Goal: Information Seeking & Learning: Understand process/instructions

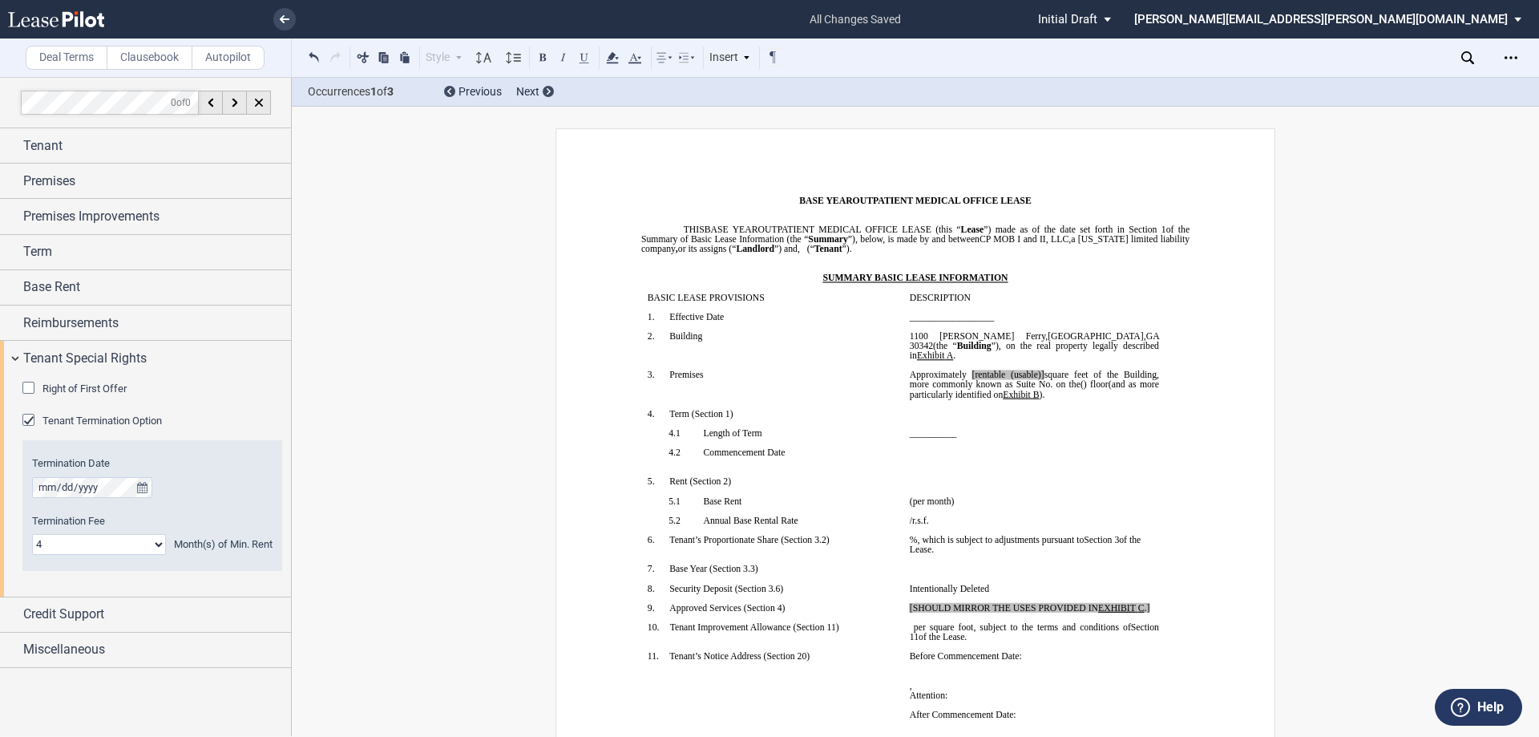
click at [144, 54] on label "Clausebook" at bounding box center [150, 58] width 86 height 24
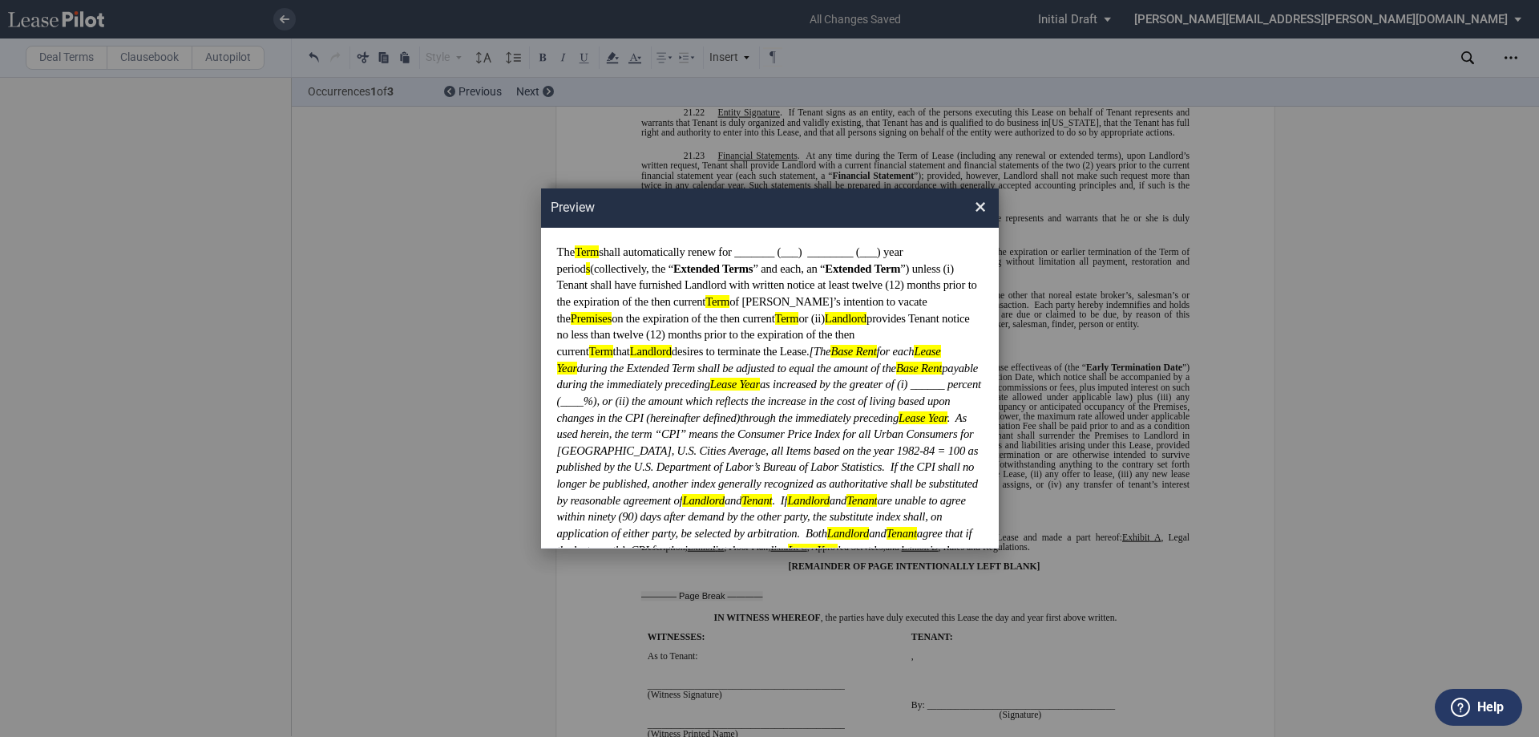
click at [980, 209] on span "×" at bounding box center [980, 208] width 11 height 26
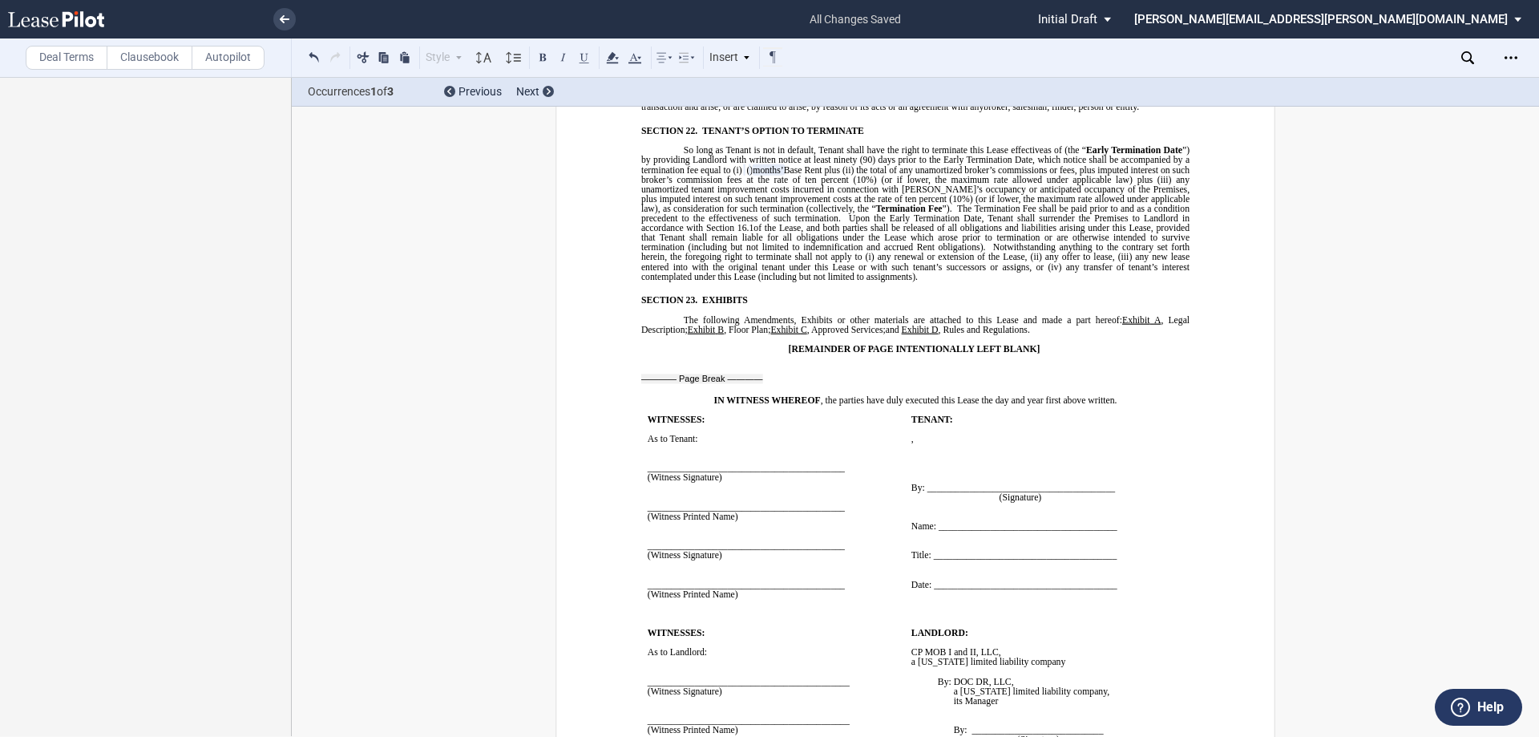
scroll to position [12944, 0]
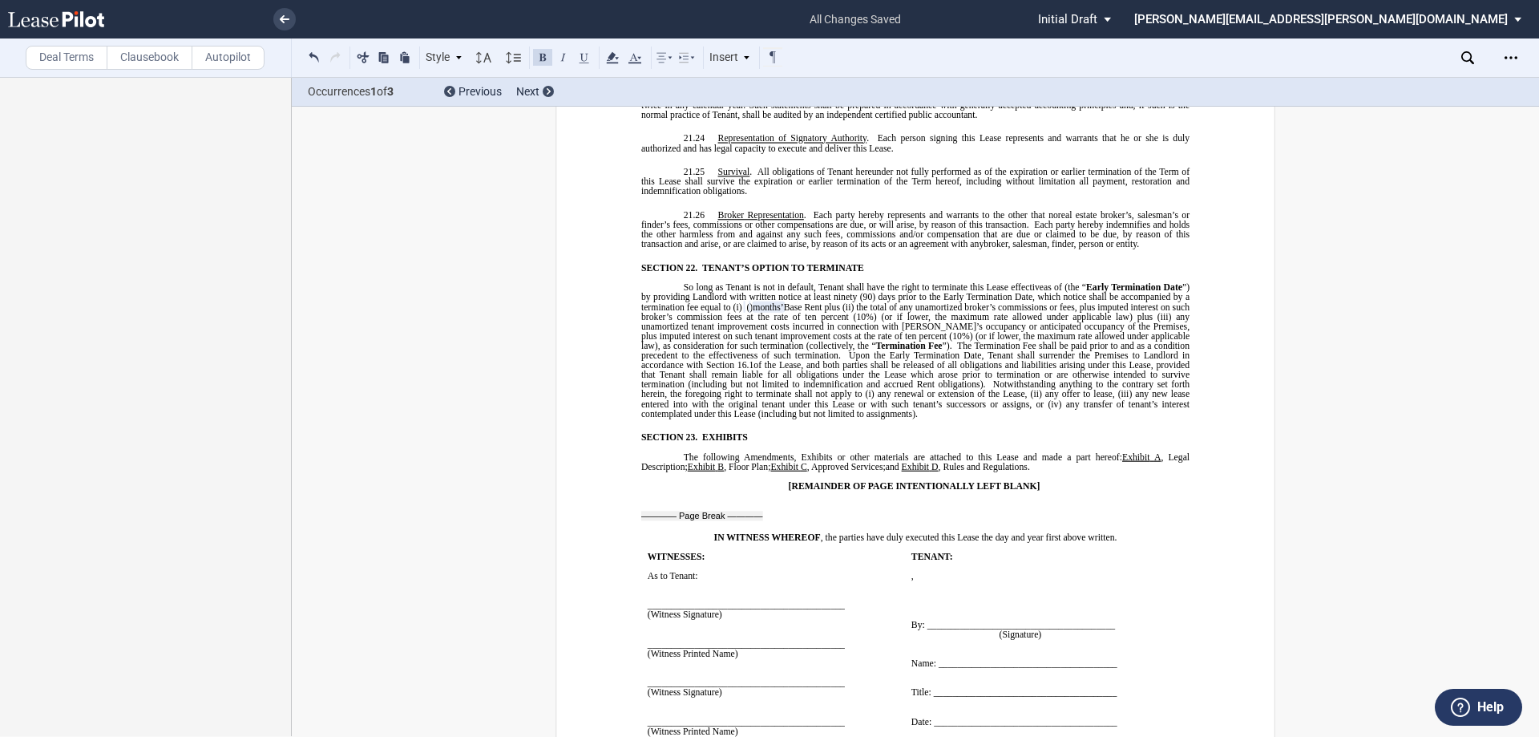
click at [958, 354] on p "So long as Tenant is not in default, Tenant shall have the right to terminate t…" at bounding box center [915, 349] width 548 height 135
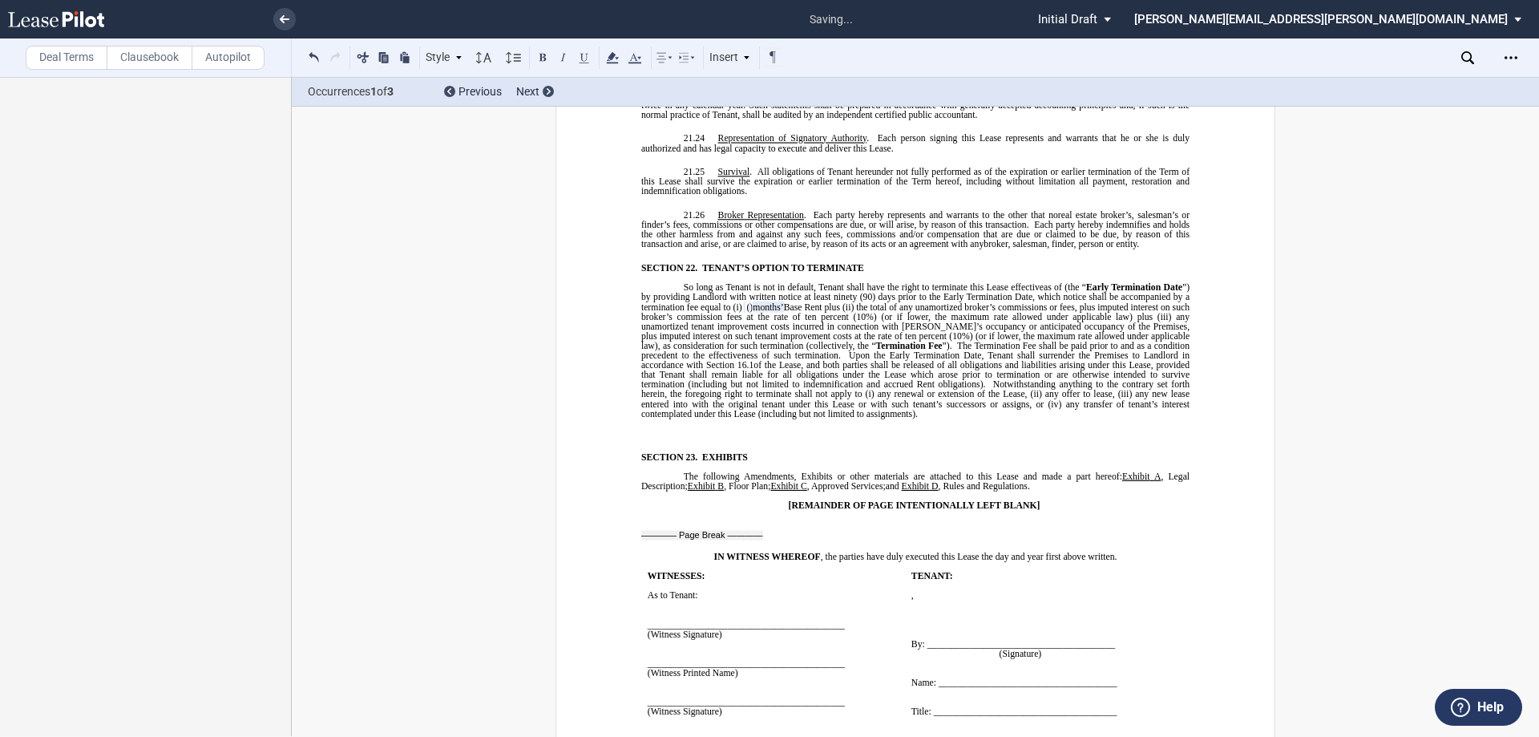
click at [641, 427] on p "﻿" at bounding box center [915, 432] width 548 height 10
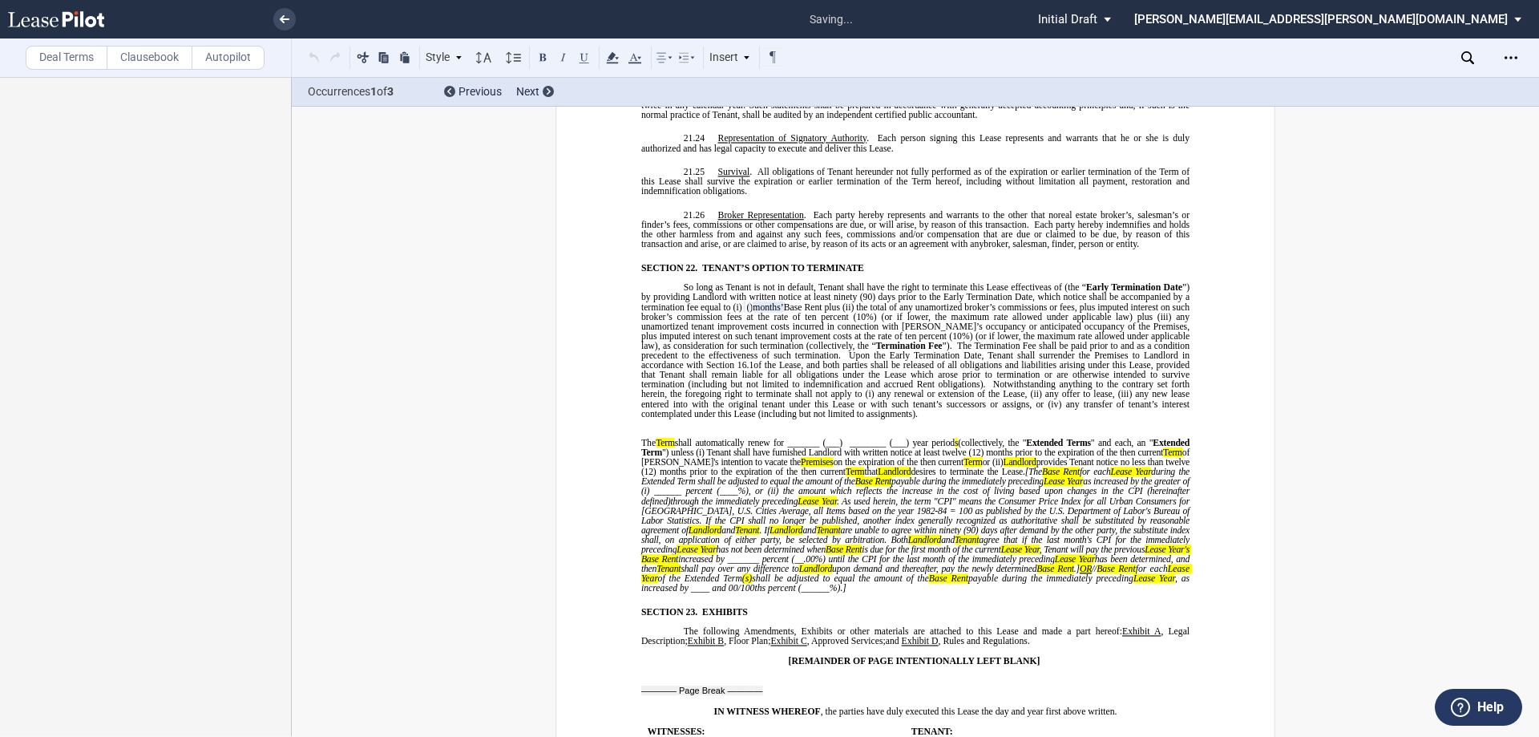
click at [689, 457] on span "provides Tenant notice no less than twelve (12) months prior to the expiration …" at bounding box center [916, 466] width 551 height 19
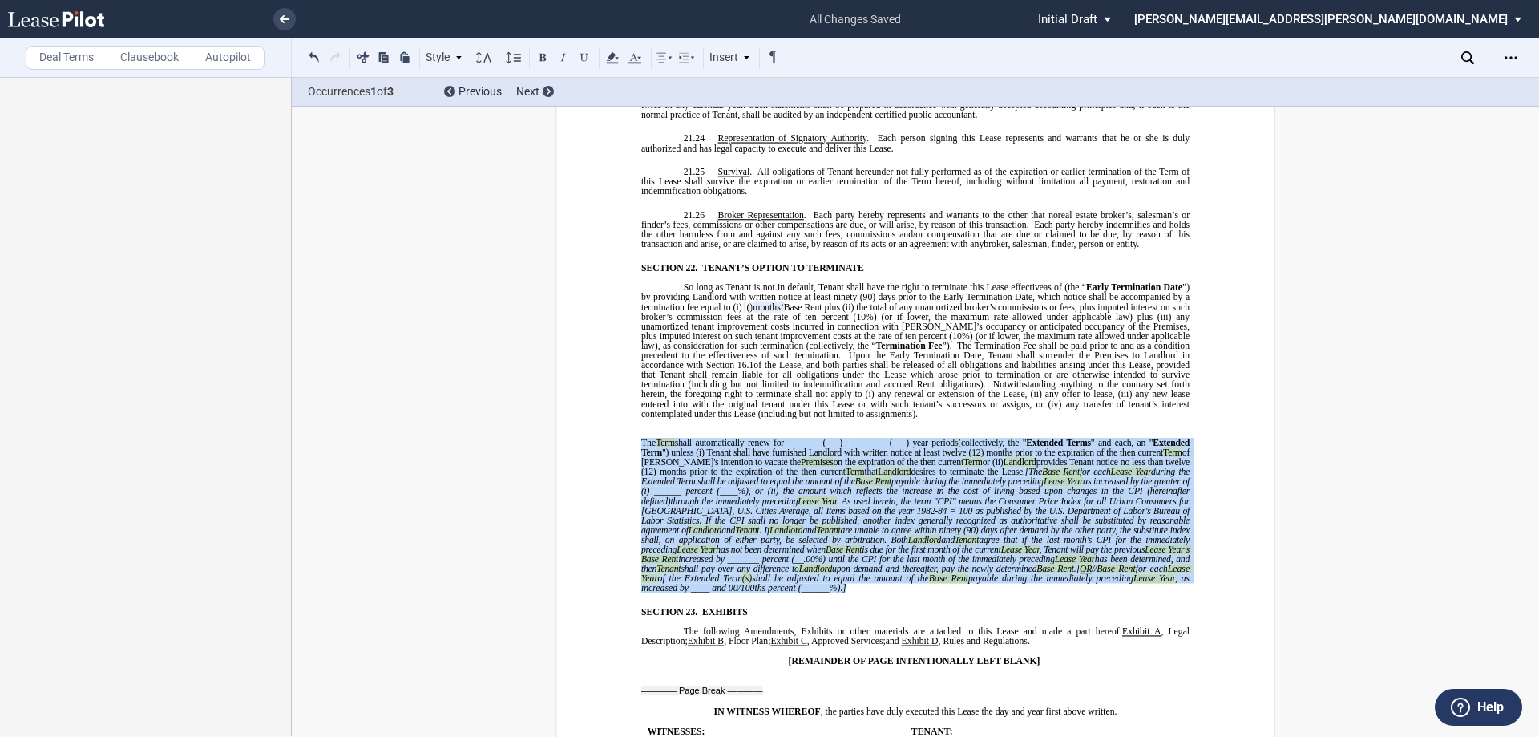
drag, startPoint x: 636, startPoint y: 382, endPoint x: 809, endPoint y: 532, distance: 229.5
click at [911, 466] on span "desires to terminate the Lease." at bounding box center [968, 471] width 114 height 10
